Goal: Transaction & Acquisition: Obtain resource

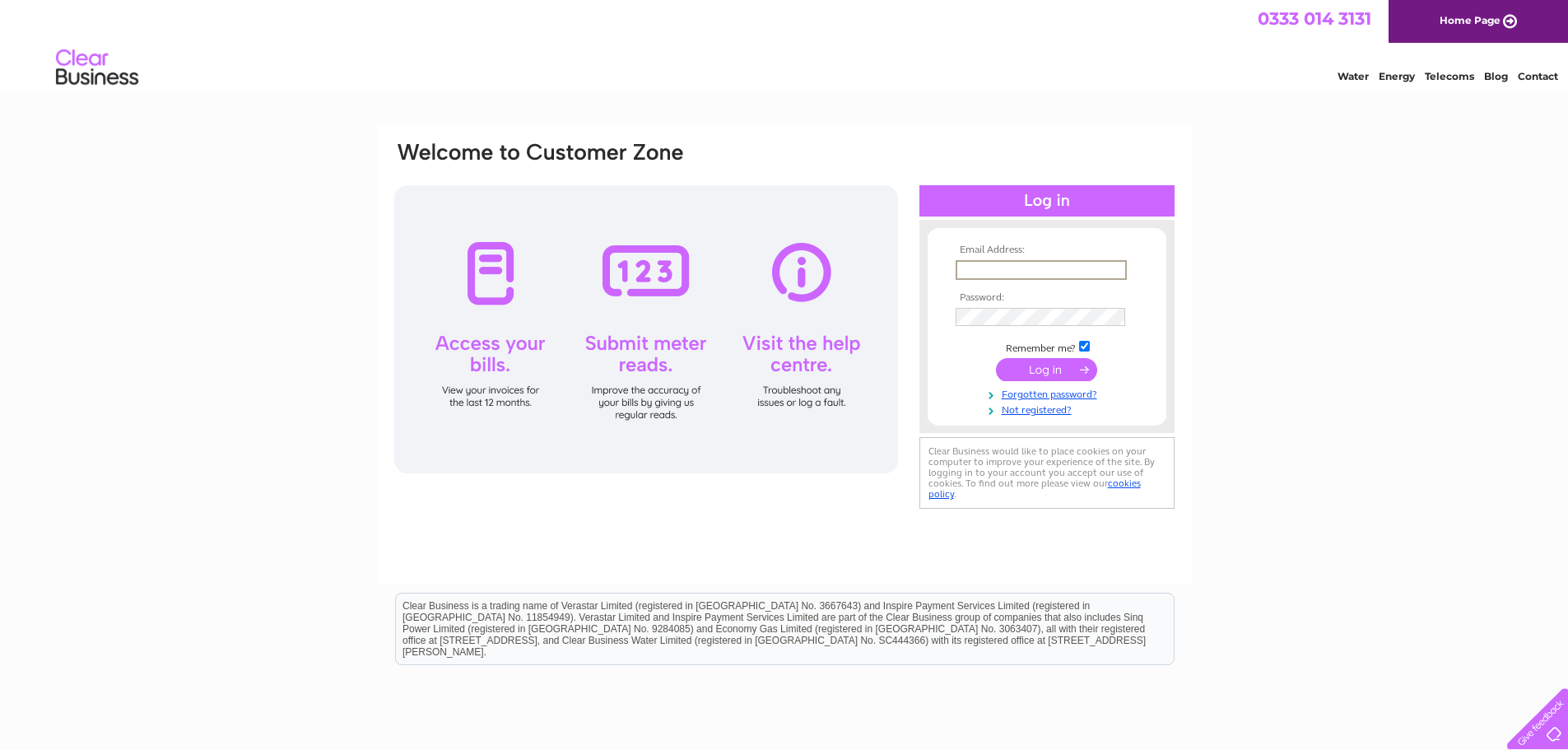
click at [970, 266] on input "text" at bounding box center [1041, 270] width 171 height 20
type input "waddellsgarage@gmail.com"
click at [1025, 363] on input "submit" at bounding box center [1046, 369] width 101 height 23
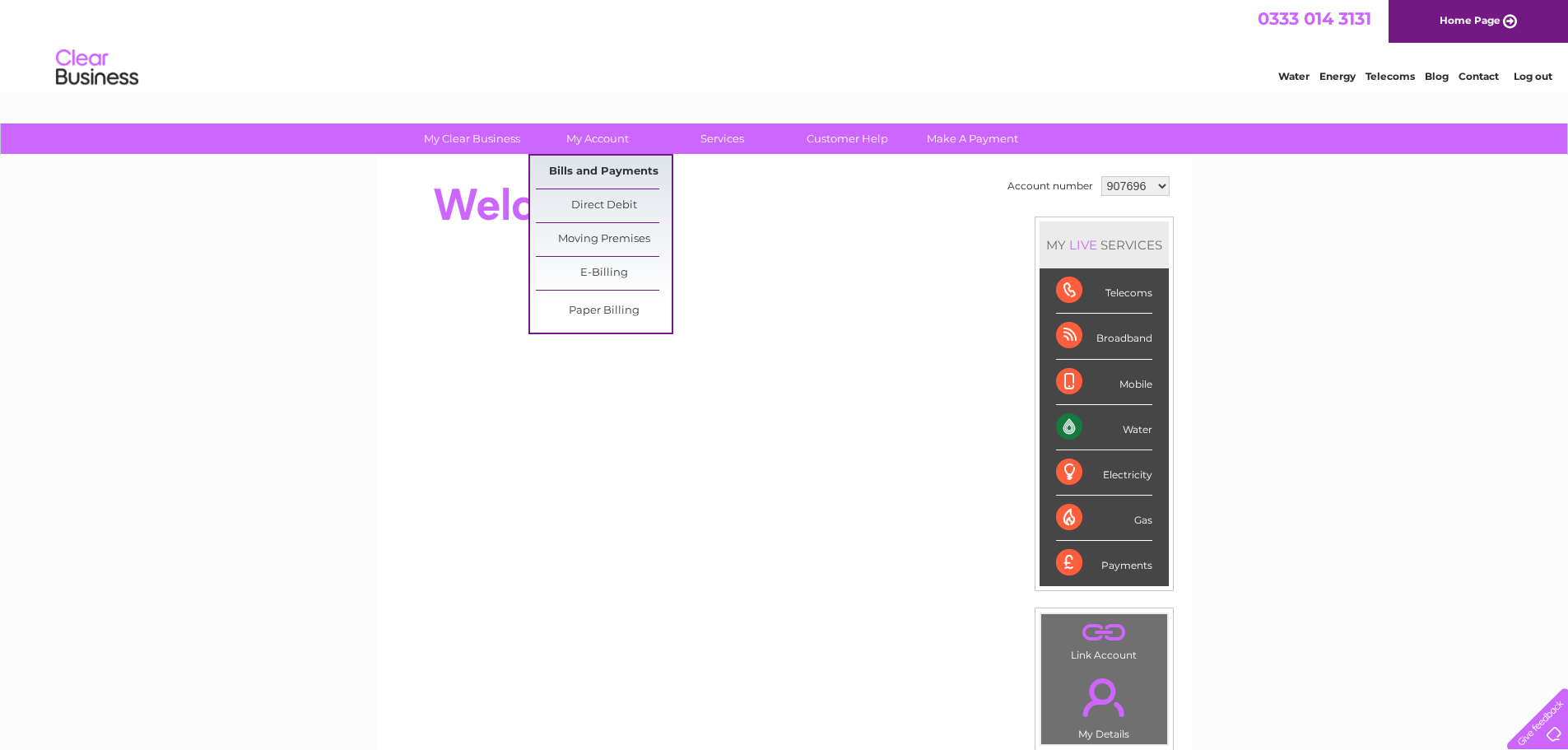
click at [575, 165] on link "Bills and Payments" at bounding box center [604, 171] width 136 height 32
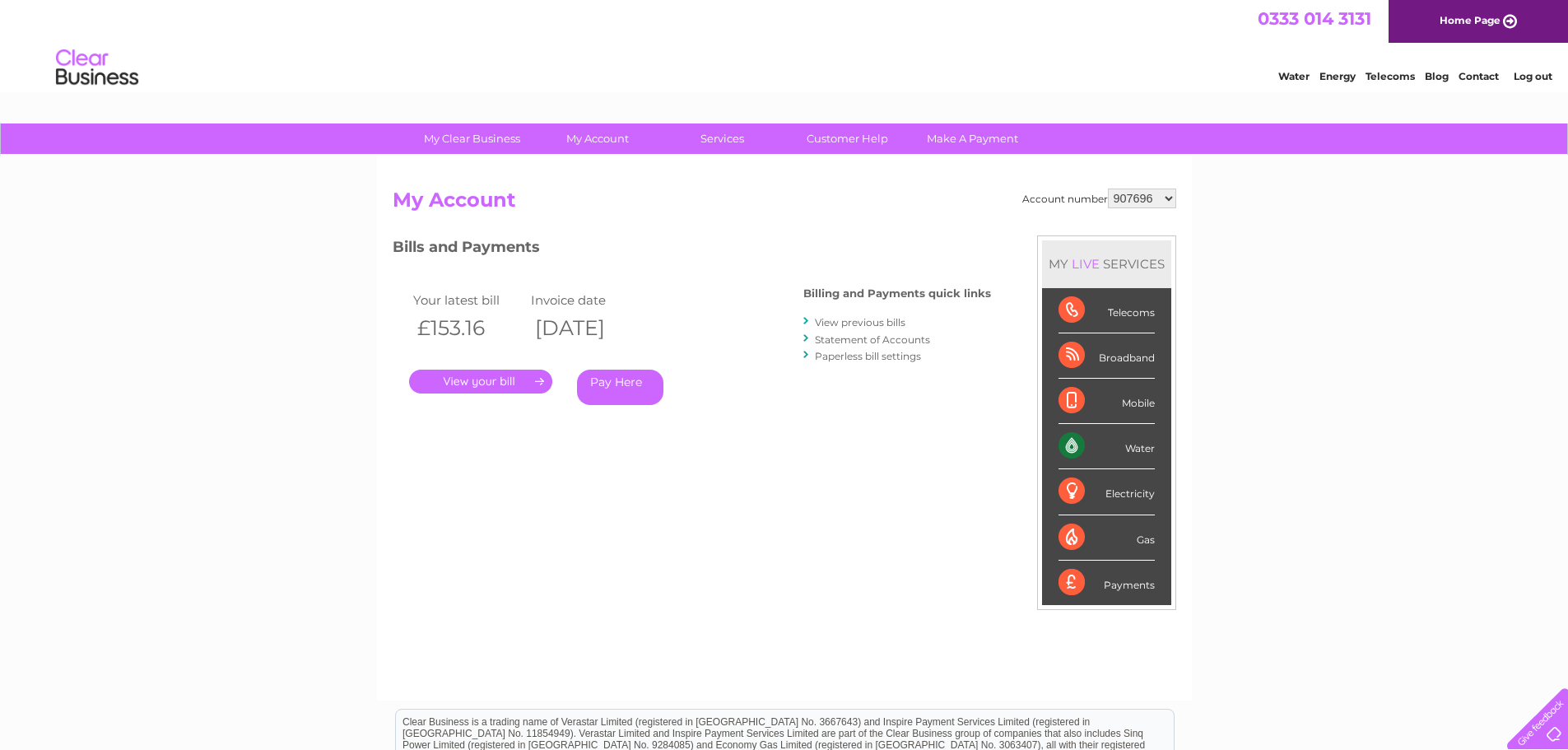
click at [842, 323] on link "View previous bills" at bounding box center [860, 322] width 90 height 13
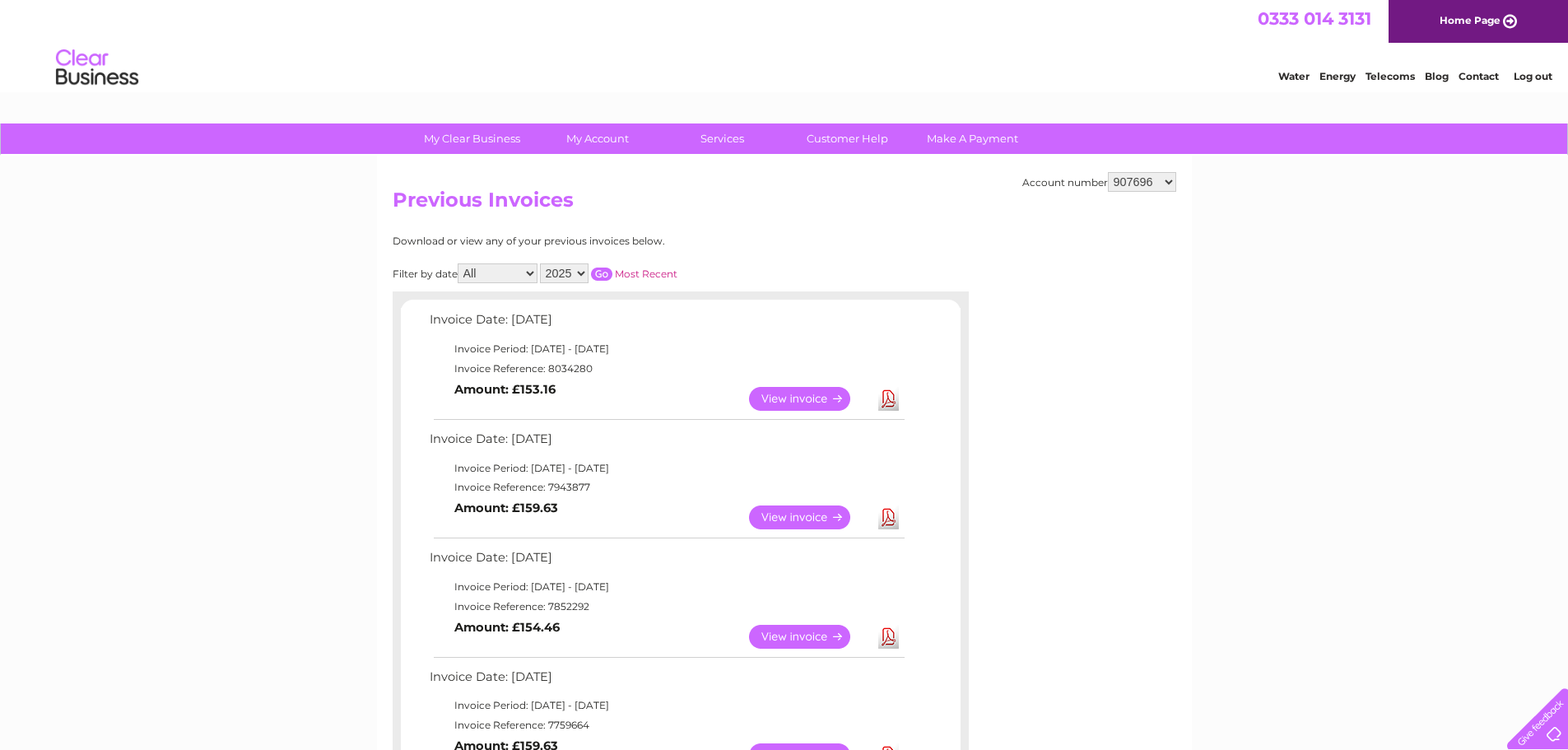
click at [888, 405] on link "Download" at bounding box center [889, 399] width 21 height 24
